Goal: Task Accomplishment & Management: Complete application form

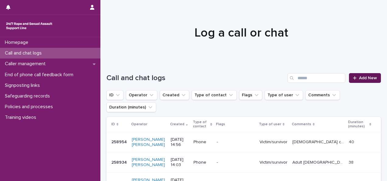
click at [369, 77] on span "Add New" at bounding box center [368, 78] width 18 height 4
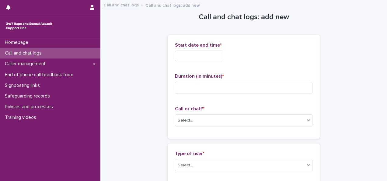
click at [182, 55] on input "text" at bounding box center [199, 55] width 48 height 11
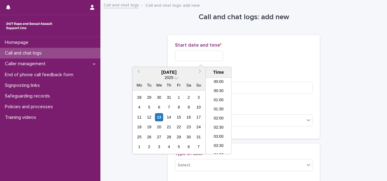
scroll to position [249, 0]
click at [159, 116] on div "13" at bounding box center [159, 117] width 8 height 8
click at [219, 105] on li "15:00" at bounding box center [218, 106] width 26 height 9
click at [210, 55] on input "**********" at bounding box center [199, 55] width 48 height 11
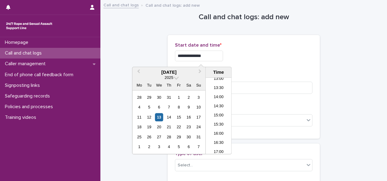
type input "**********"
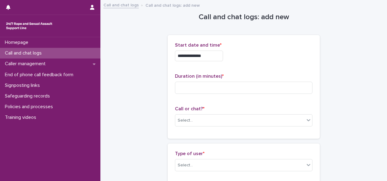
click at [260, 54] on div "**********" at bounding box center [243, 55] width 137 height 11
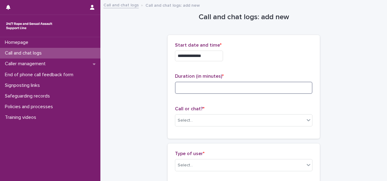
click at [201, 89] on input at bounding box center [243, 87] width 137 height 12
type input "*"
type input "**"
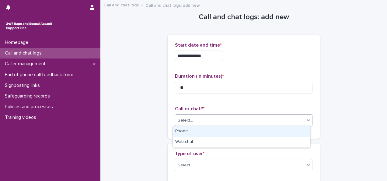
click at [191, 122] on div "Select..." at bounding box center [239, 120] width 129 height 10
click at [185, 129] on div "Phone" at bounding box center [241, 131] width 137 height 11
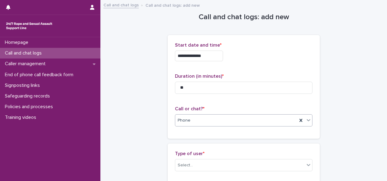
scroll to position [38, 0]
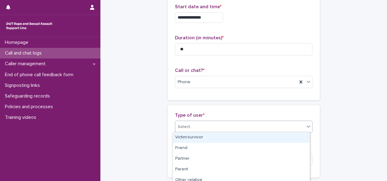
click at [188, 124] on div "Select..." at bounding box center [184, 126] width 15 height 6
click at [186, 137] on div "Victim/survivor" at bounding box center [241, 137] width 137 height 11
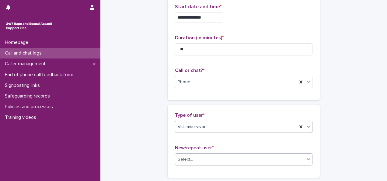
click at [205, 158] on div "Select..." at bounding box center [239, 159] width 129 height 10
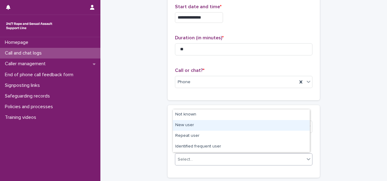
click at [191, 125] on div "New user" at bounding box center [241, 125] width 137 height 11
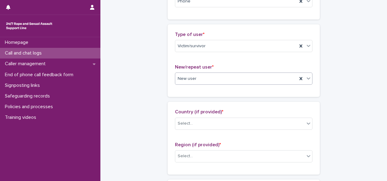
scroll to position [149, 0]
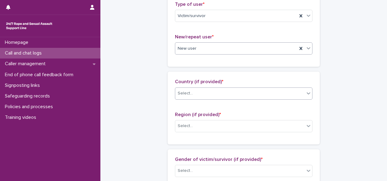
click at [204, 90] on div "Select..." at bounding box center [239, 93] width 129 height 10
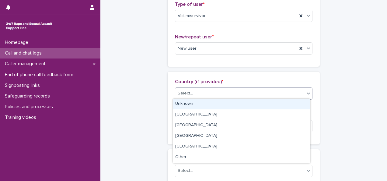
click at [191, 102] on div "Unknown" at bounding box center [241, 103] width 137 height 11
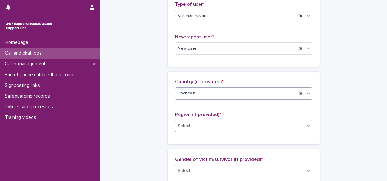
click at [187, 123] on div "Select..." at bounding box center [184, 125] width 15 height 6
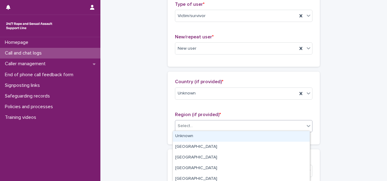
click at [184, 134] on div "Unknown" at bounding box center [241, 136] width 137 height 11
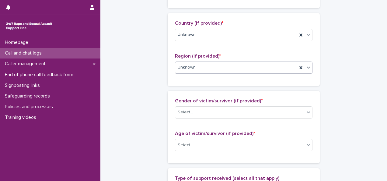
scroll to position [213, 0]
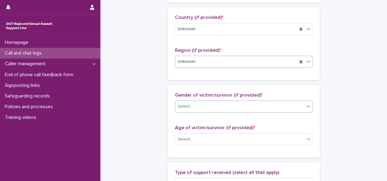
click at [182, 104] on div "Select..." at bounding box center [184, 106] width 15 height 6
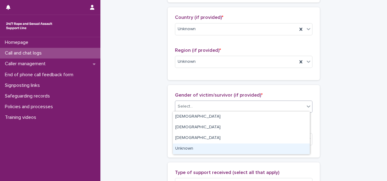
click at [181, 148] on div "Unknown" at bounding box center [241, 148] width 137 height 11
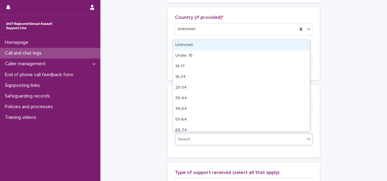
click at [200, 138] on div "Select..." at bounding box center [239, 139] width 129 height 10
click at [237, 41] on div "Unknown" at bounding box center [241, 45] width 137 height 11
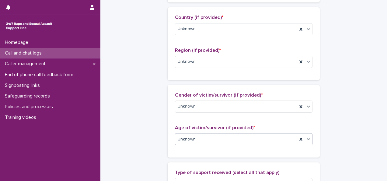
click at [308, 138] on icon at bounding box center [308, 139] width 6 height 6
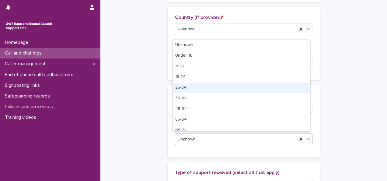
click at [217, 89] on div "25-34" at bounding box center [241, 87] width 137 height 11
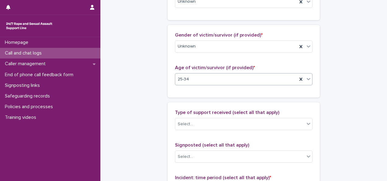
scroll to position [275, 0]
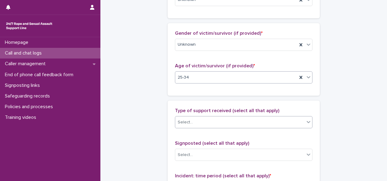
click at [270, 116] on div "Select..." at bounding box center [243, 122] width 137 height 12
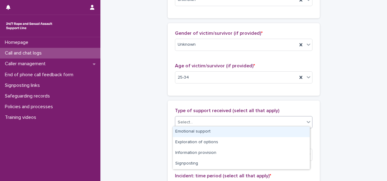
click at [200, 129] on div "Emotional support" at bounding box center [241, 131] width 137 height 11
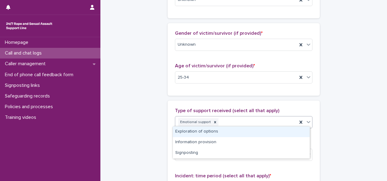
click at [308, 120] on icon at bounding box center [308, 122] width 6 height 6
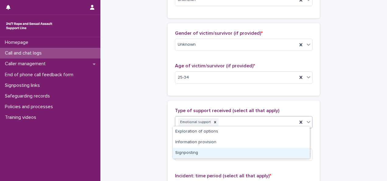
click at [184, 152] on div "Signposting" at bounding box center [241, 152] width 137 height 11
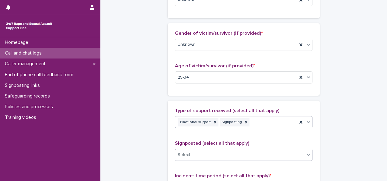
click at [195, 151] on div "Select..." at bounding box center [239, 155] width 129 height 10
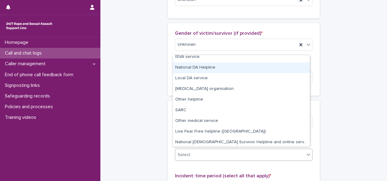
scroll to position [36, 0]
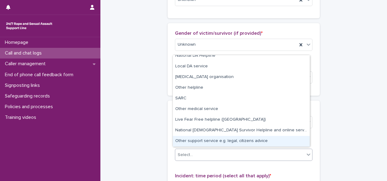
click at [259, 143] on div "Other support service e.g. legal, citizens advice" at bounding box center [241, 141] width 137 height 11
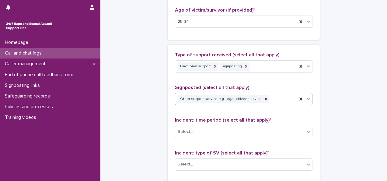
scroll to position [340, 0]
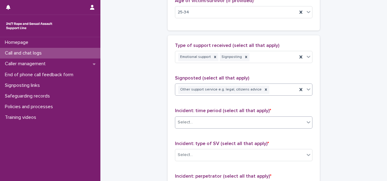
click at [247, 120] on div "Select..." at bounding box center [239, 122] width 129 height 10
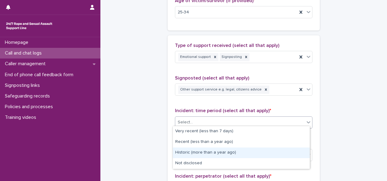
click at [204, 149] on div "Historic (more than a year ago)" at bounding box center [241, 152] width 137 height 11
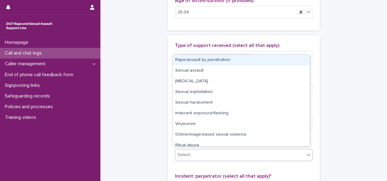
click at [202, 154] on div "Select..." at bounding box center [239, 155] width 129 height 10
click at [238, 56] on div "Rape/assault by penetration" at bounding box center [241, 60] width 137 height 11
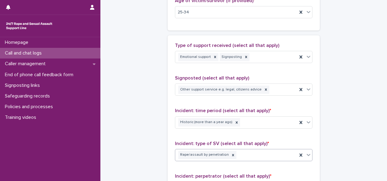
click at [307, 153] on icon at bounding box center [308, 154] width 6 height 6
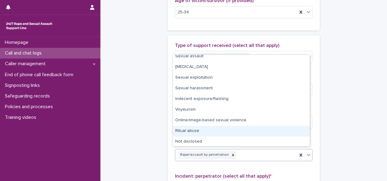
scroll to position [5, 0]
click at [316, 42] on div "Type of support received (select all that apply) Emotional support Signposting …" at bounding box center [243, 169] width 152 height 269
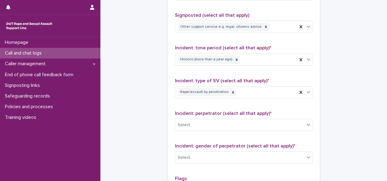
scroll to position [406, 0]
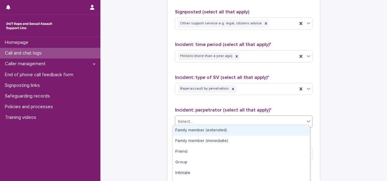
click at [254, 123] on div "Select..." at bounding box center [239, 121] width 129 height 10
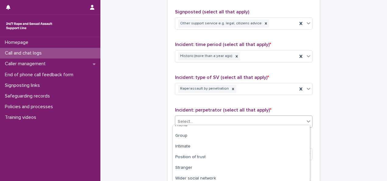
scroll to position [61, 0]
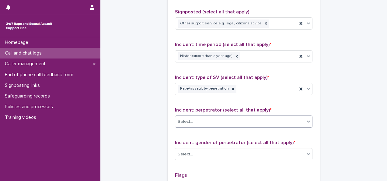
click at [307, 121] on icon at bounding box center [308, 121] width 6 height 6
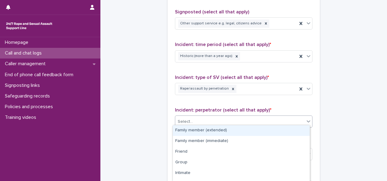
click at [307, 121] on icon at bounding box center [308, 121] width 6 height 6
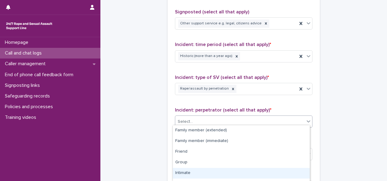
click at [182, 172] on div "Intimate" at bounding box center [241, 172] width 137 height 11
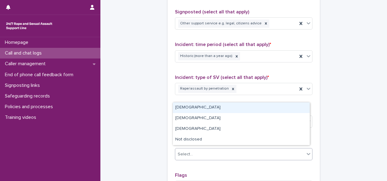
click at [305, 153] on icon at bounding box center [308, 153] width 6 height 6
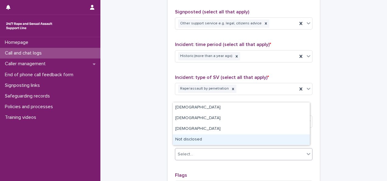
click at [193, 138] on div "Not disclosed" at bounding box center [241, 139] width 137 height 11
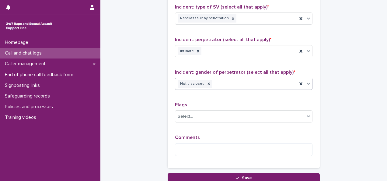
scroll to position [478, 0]
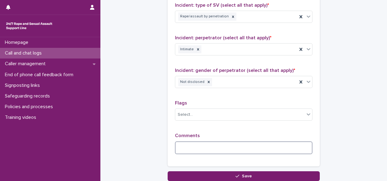
click at [260, 143] on textarea at bounding box center [243, 147] width 137 height 13
type textarea "*"
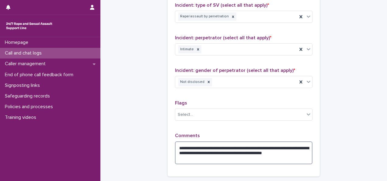
scroll to position [505, 0]
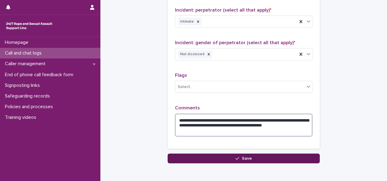
type textarea "**********"
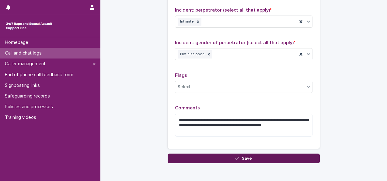
click at [239, 156] on div "button" at bounding box center [238, 158] width 6 height 4
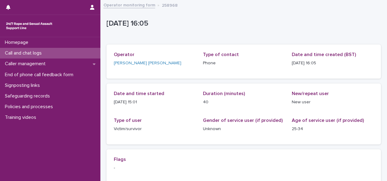
click at [40, 53] on p "Call and chat logs" at bounding box center [24, 53] width 44 height 6
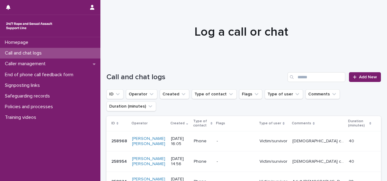
scroll to position [62, 0]
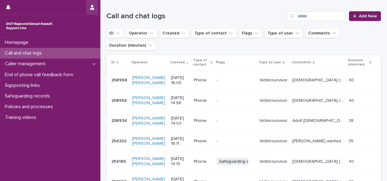
click at [91, 7] on icon "button" at bounding box center [92, 7] width 4 height 5
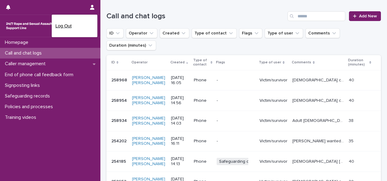
click at [62, 25] on p "Log Out" at bounding box center [74, 26] width 38 height 10
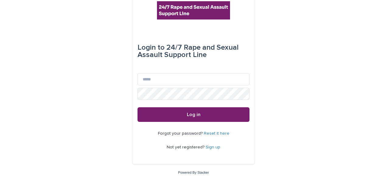
scroll to position [13, 0]
